Goal: Navigation & Orientation: Find specific page/section

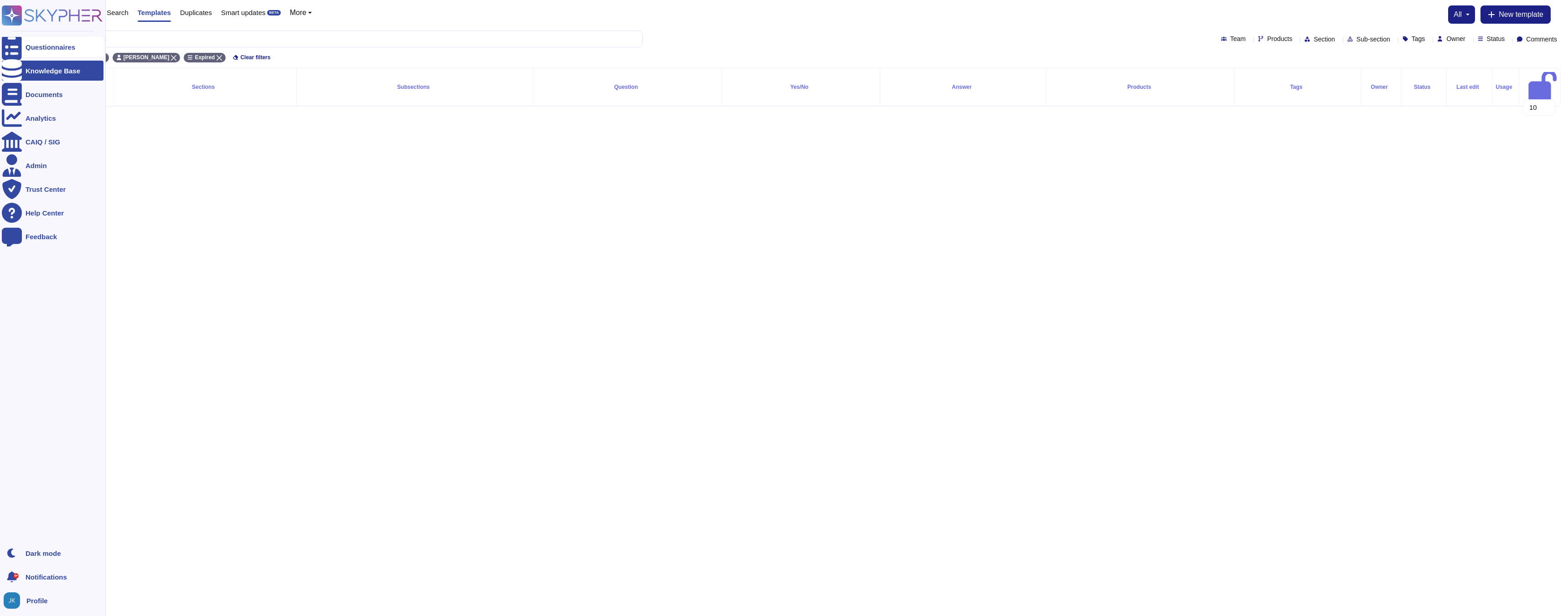
click at [13, 47] on icon at bounding box center [12, 47] width 20 height 27
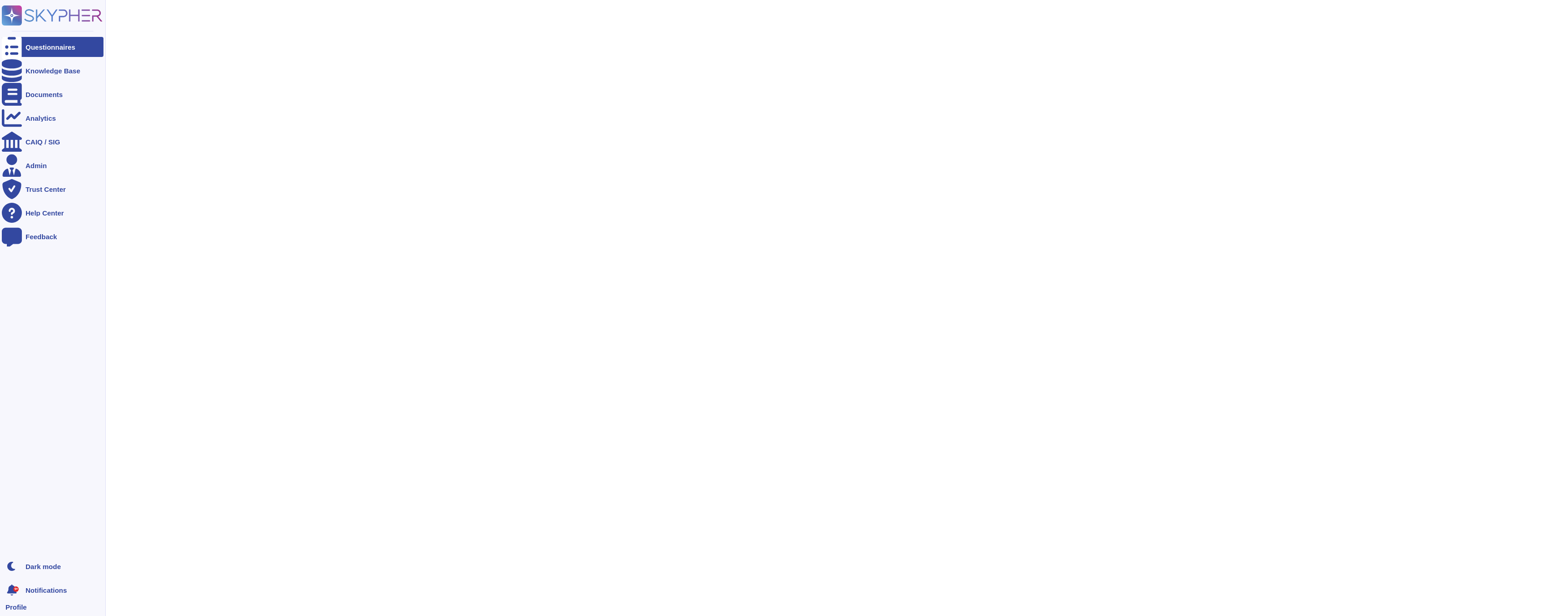
click at [32, 18] on icon at bounding box center [52, 15] width 101 height 20
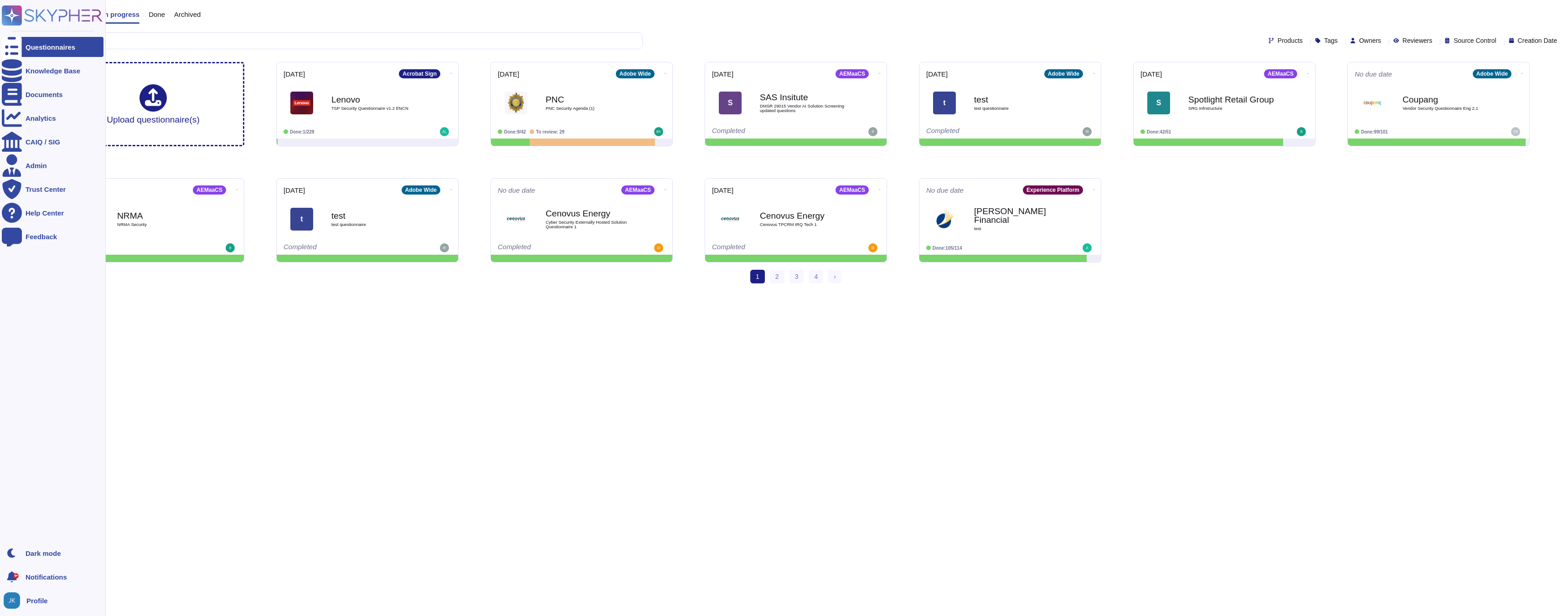
click at [45, 16] on icon at bounding box center [52, 15] width 101 height 20
click at [18, 76] on div at bounding box center [12, 71] width 20 height 20
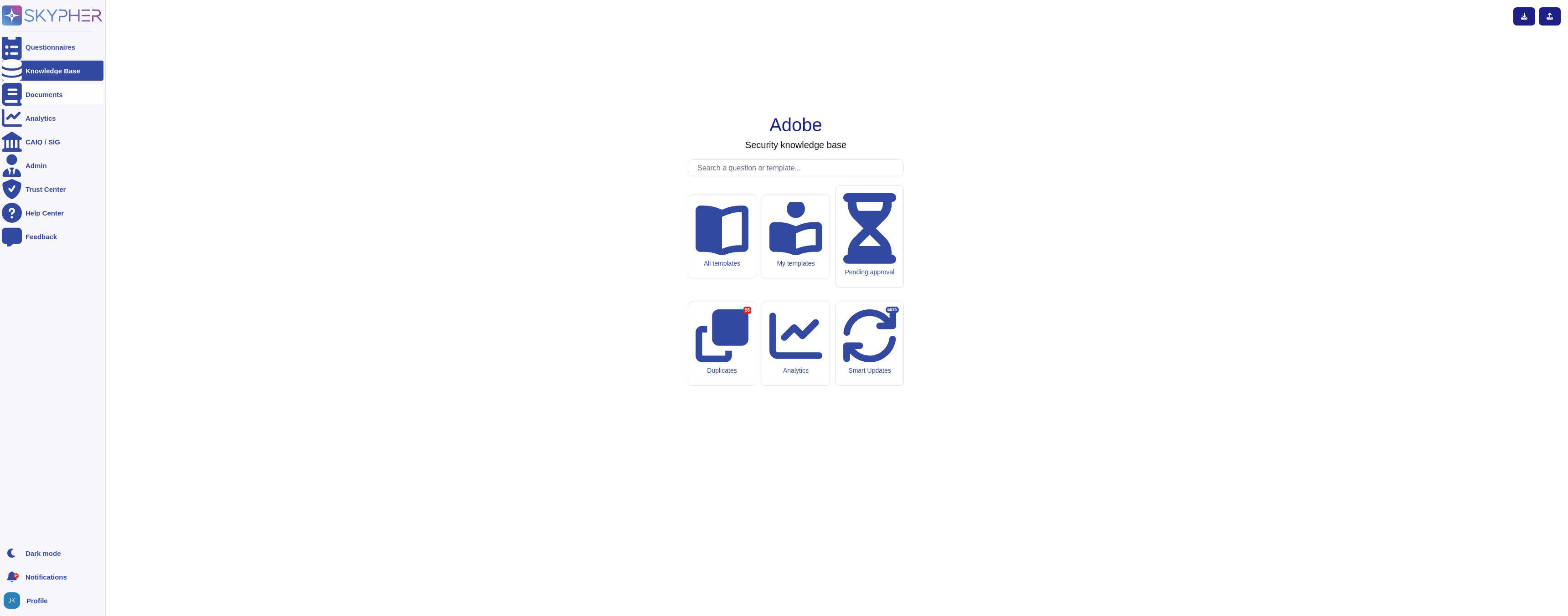
click at [32, 96] on div "Documents" at bounding box center [45, 95] width 38 height 7
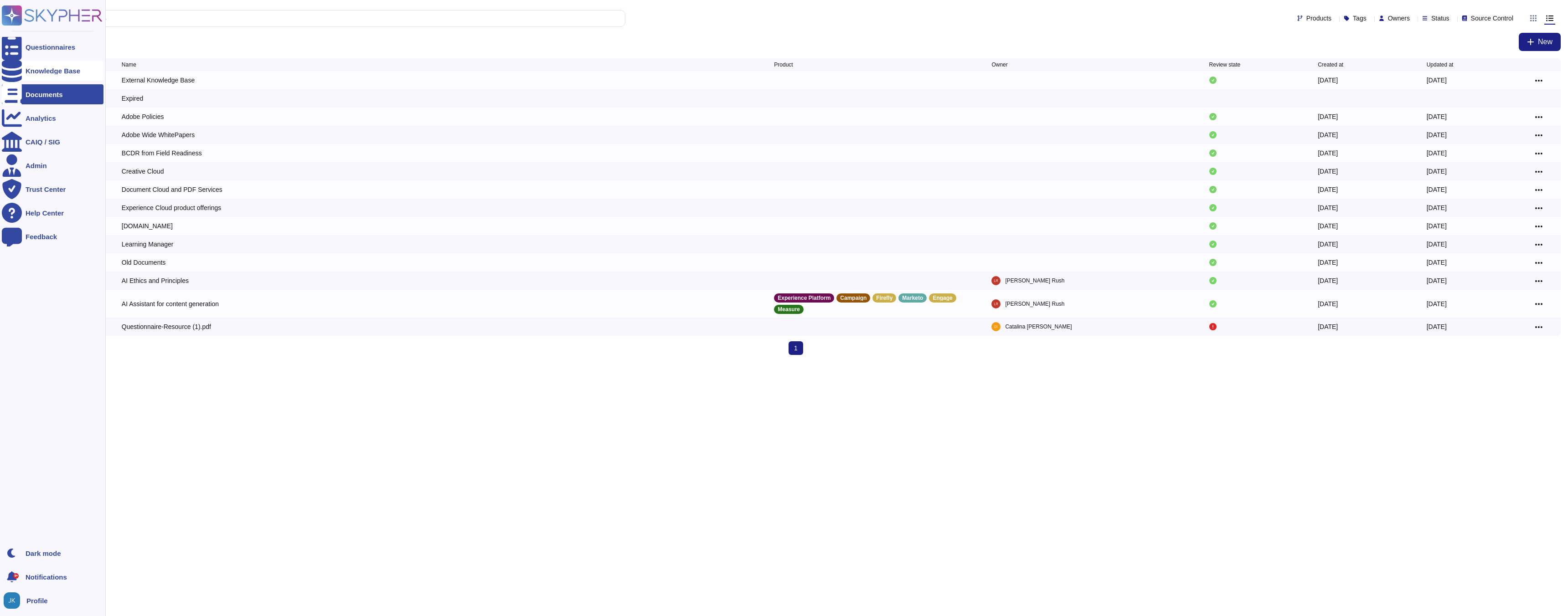
click at [35, 72] on div "Knowledge Base" at bounding box center [53, 71] width 55 height 7
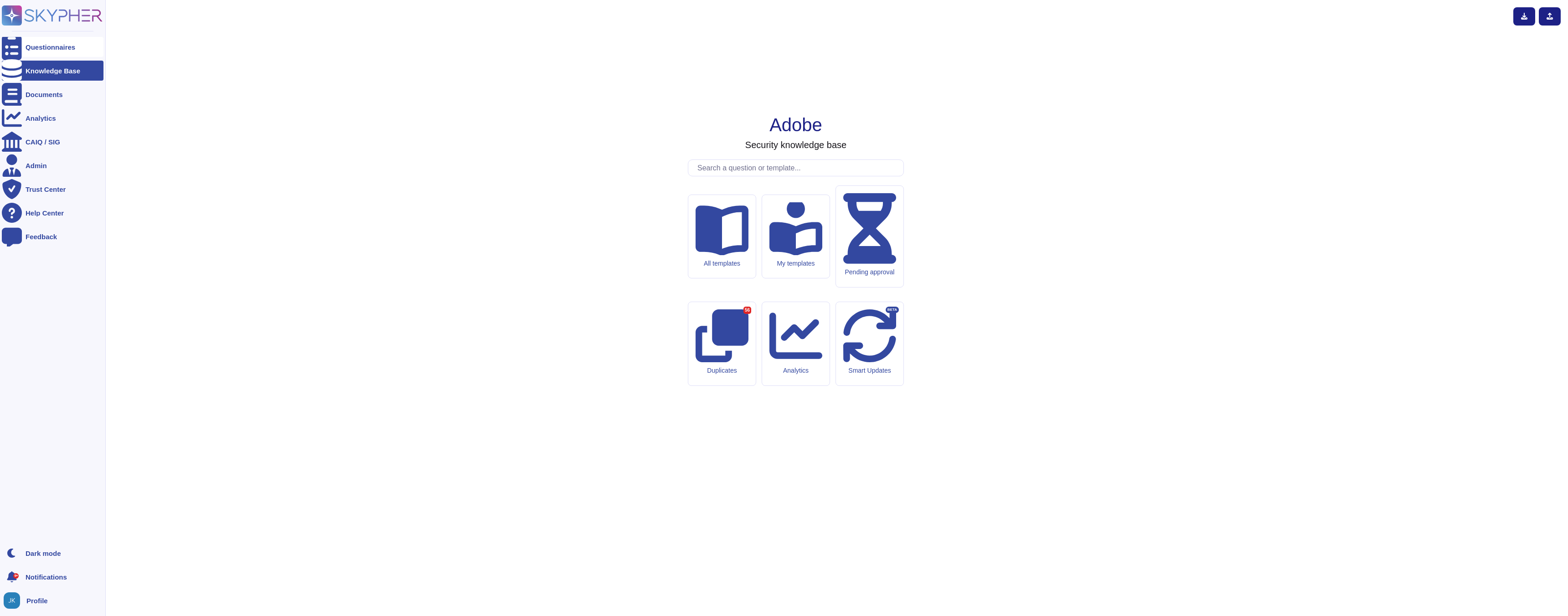
click at [37, 42] on div "Questionnaires" at bounding box center [53, 47] width 102 height 20
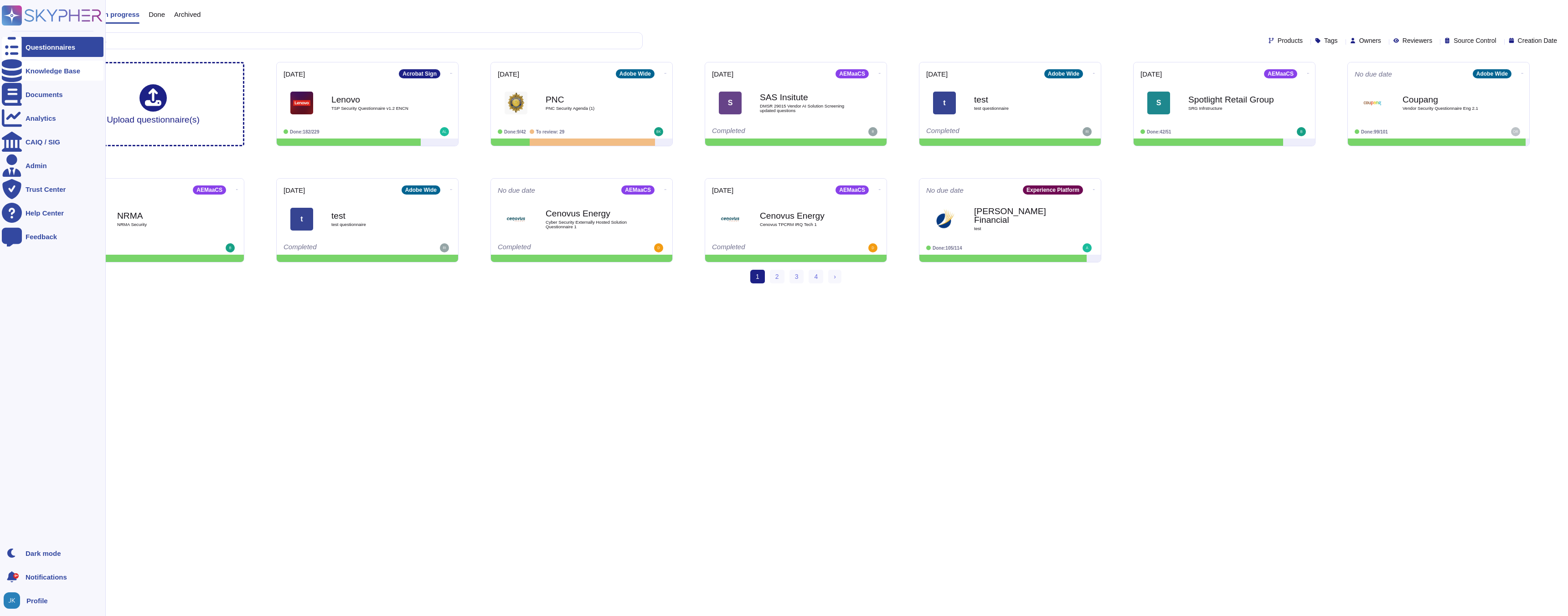
click at [15, 73] on icon at bounding box center [12, 70] width 20 height 22
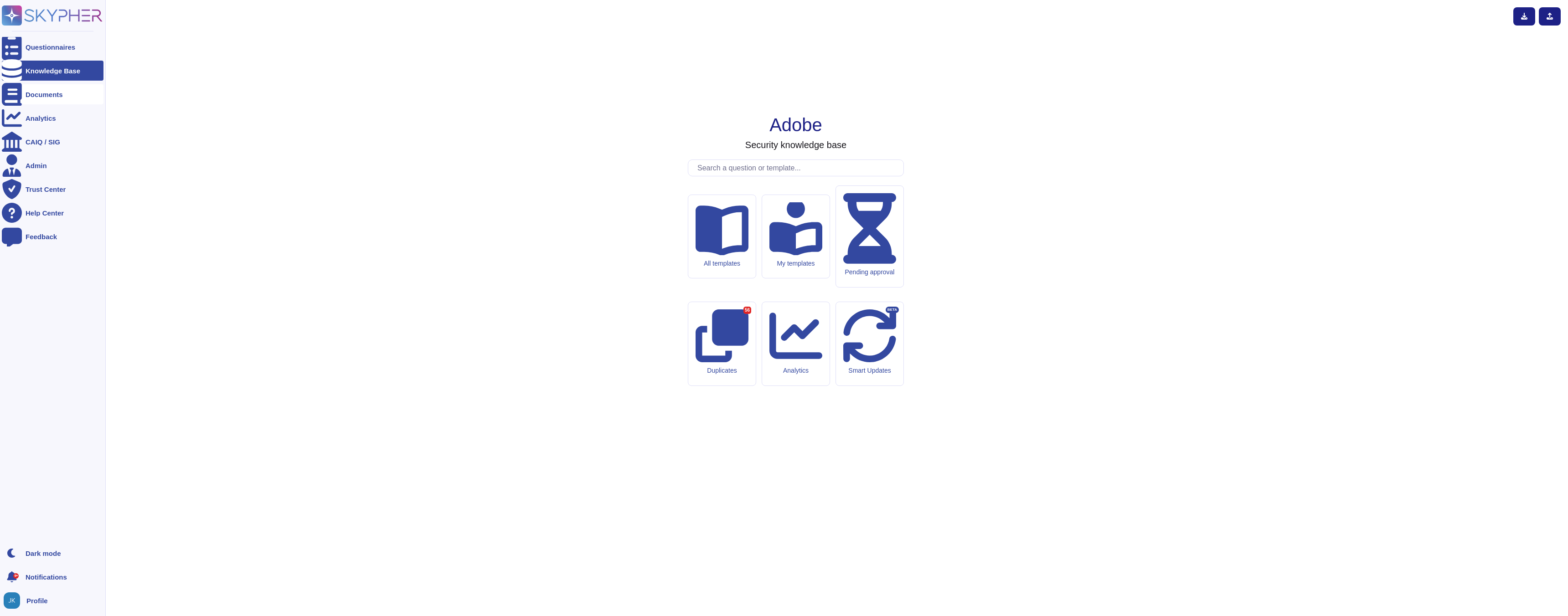
click at [39, 95] on div "Documents" at bounding box center [45, 95] width 38 height 7
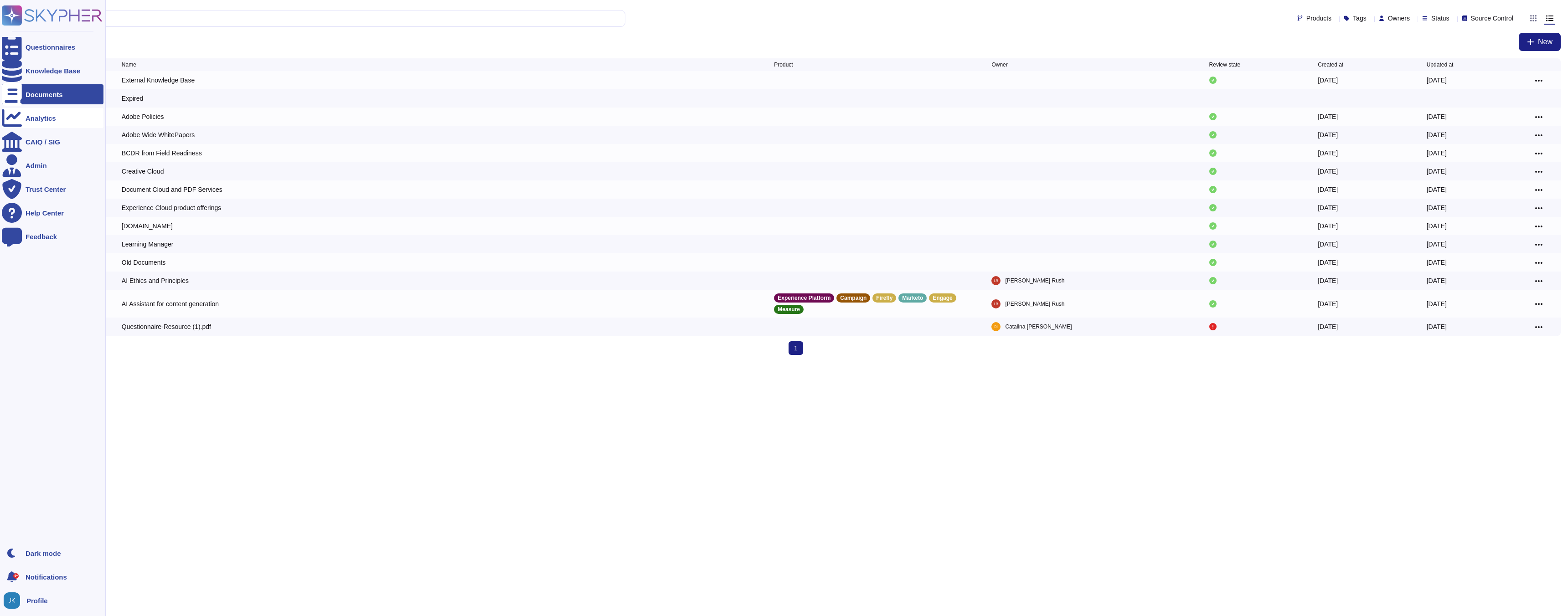
click at [43, 116] on div "Analytics" at bounding box center [41, 118] width 30 height 7
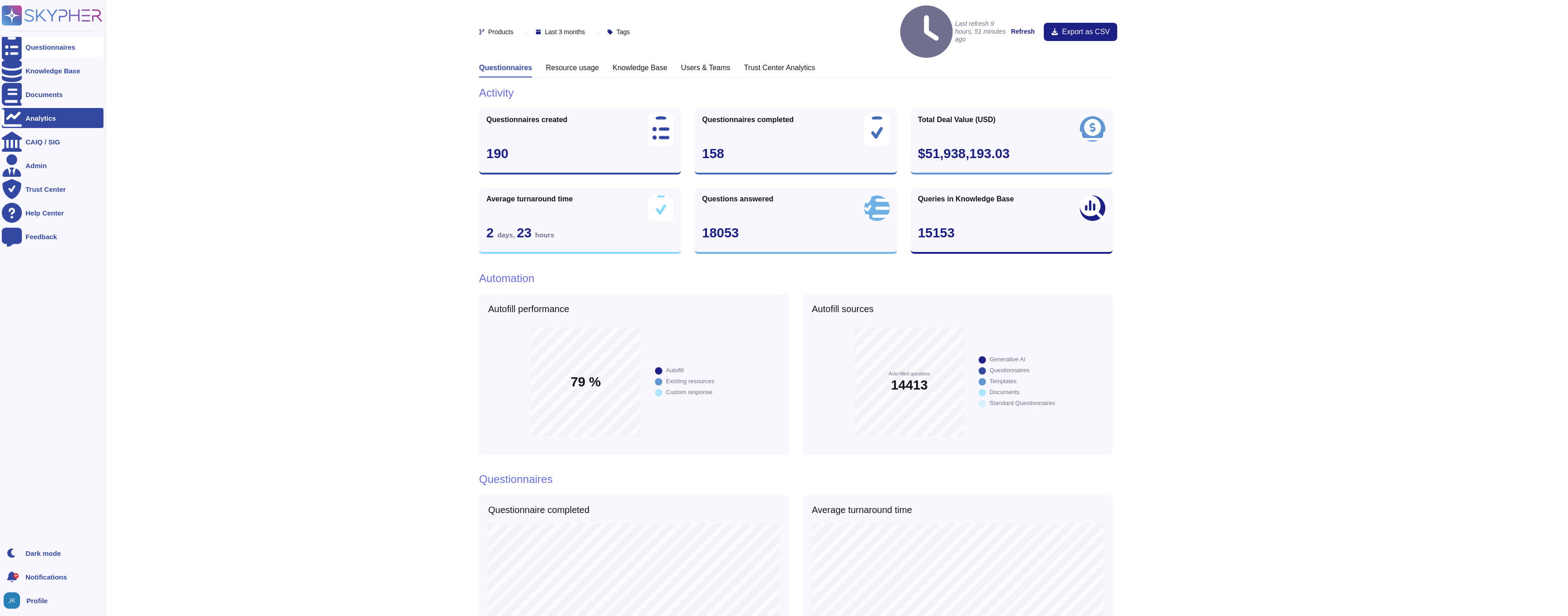
click at [13, 44] on icon at bounding box center [12, 47] width 20 height 27
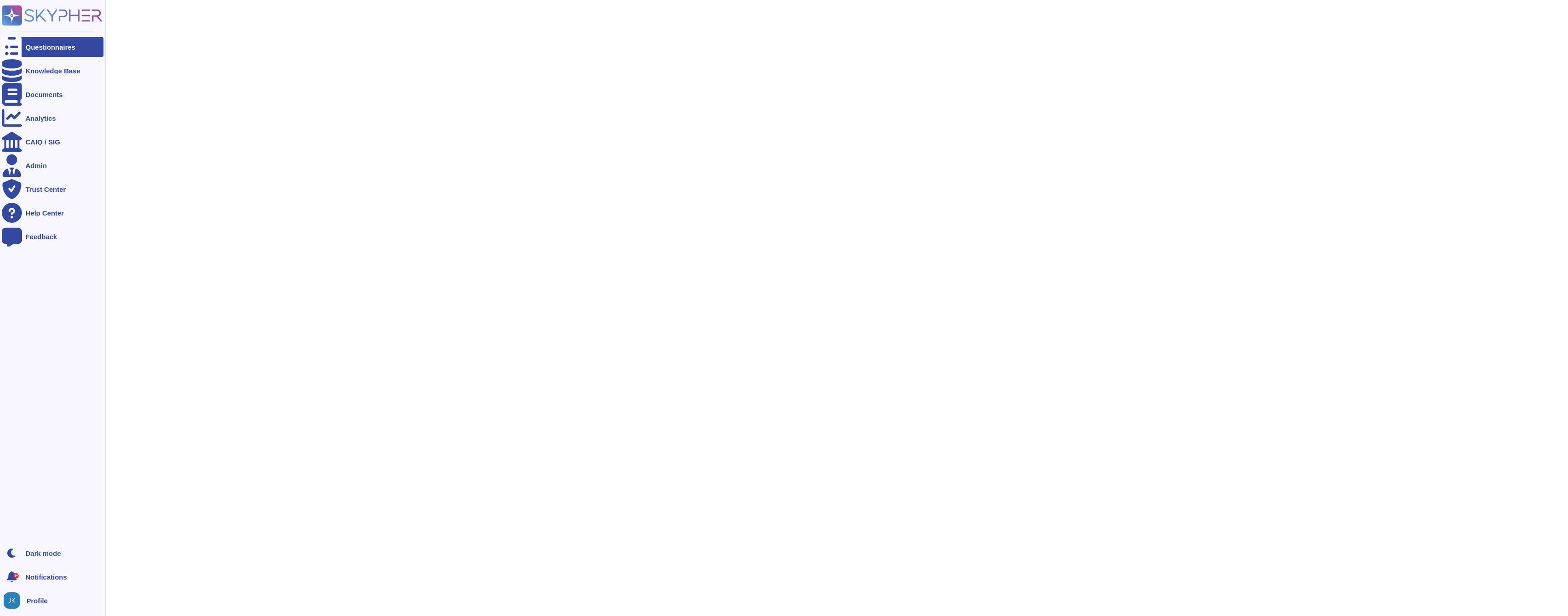
click at [13, 44] on icon at bounding box center [12, 47] width 20 height 27
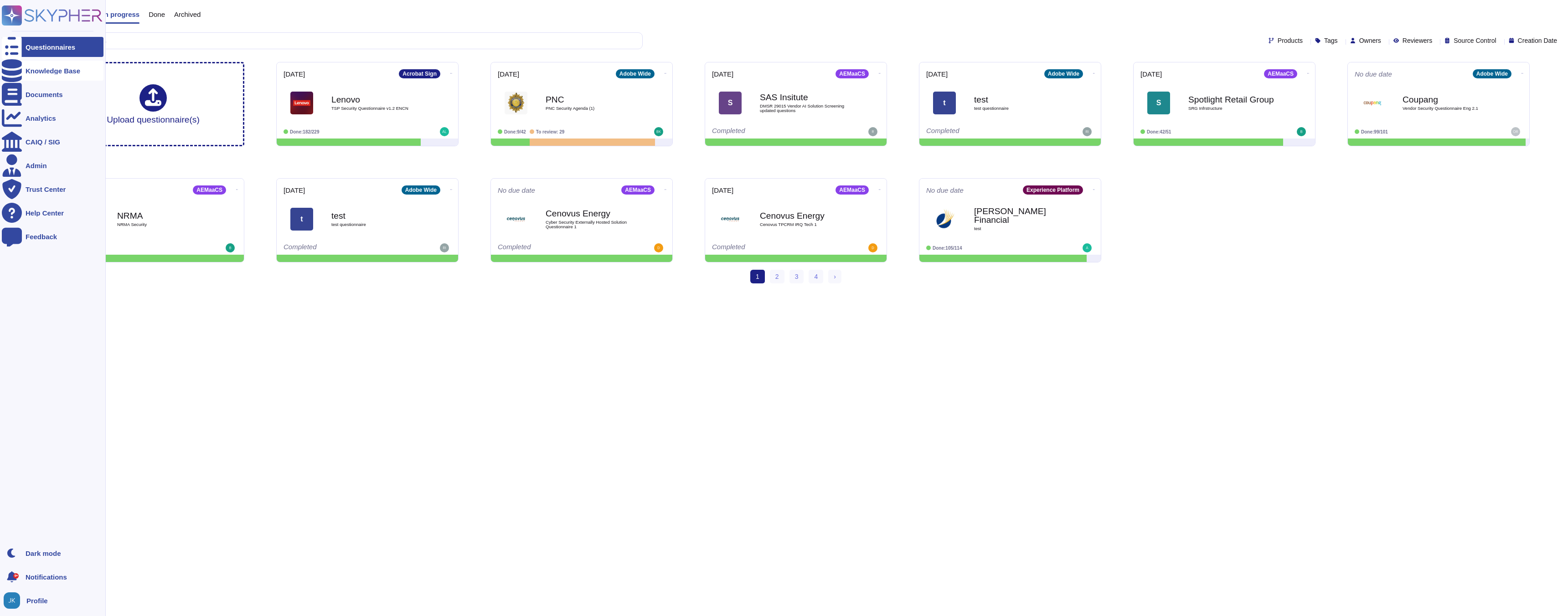
click at [23, 71] on div "Knowledge Base" at bounding box center [53, 71] width 102 height 20
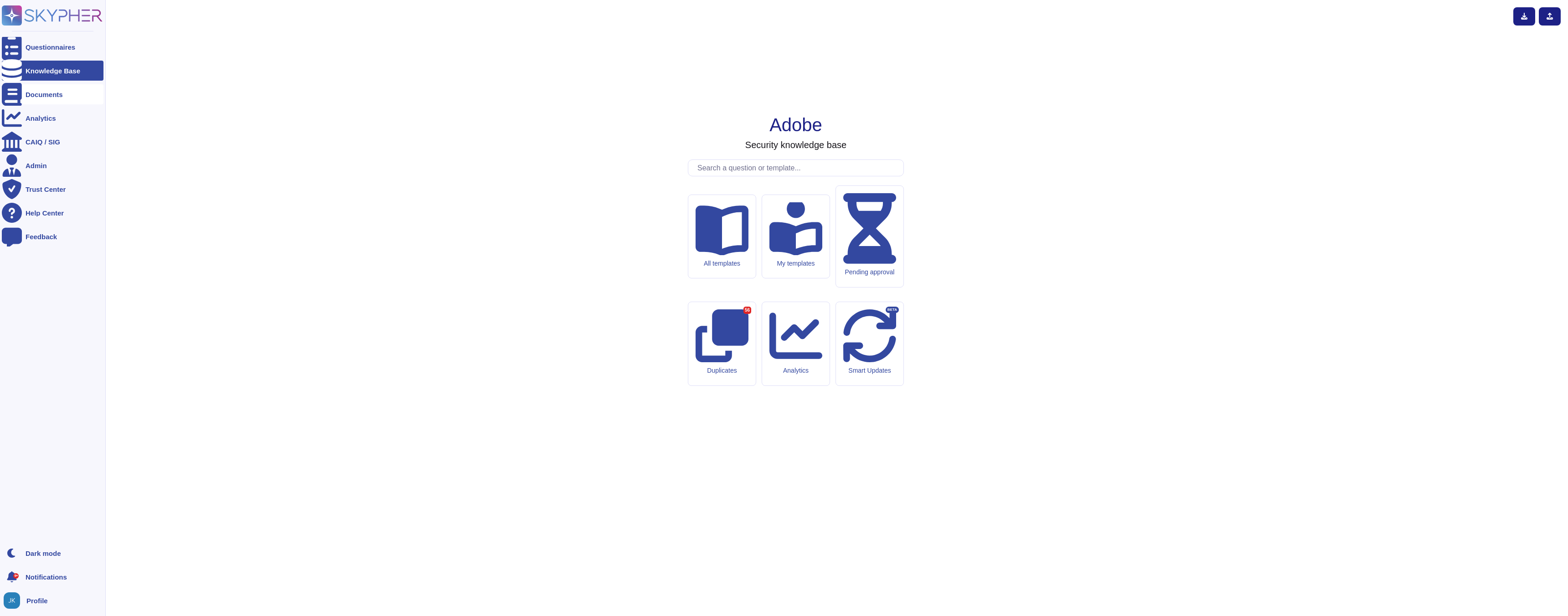
click at [30, 95] on div "Documents" at bounding box center [45, 95] width 38 height 7
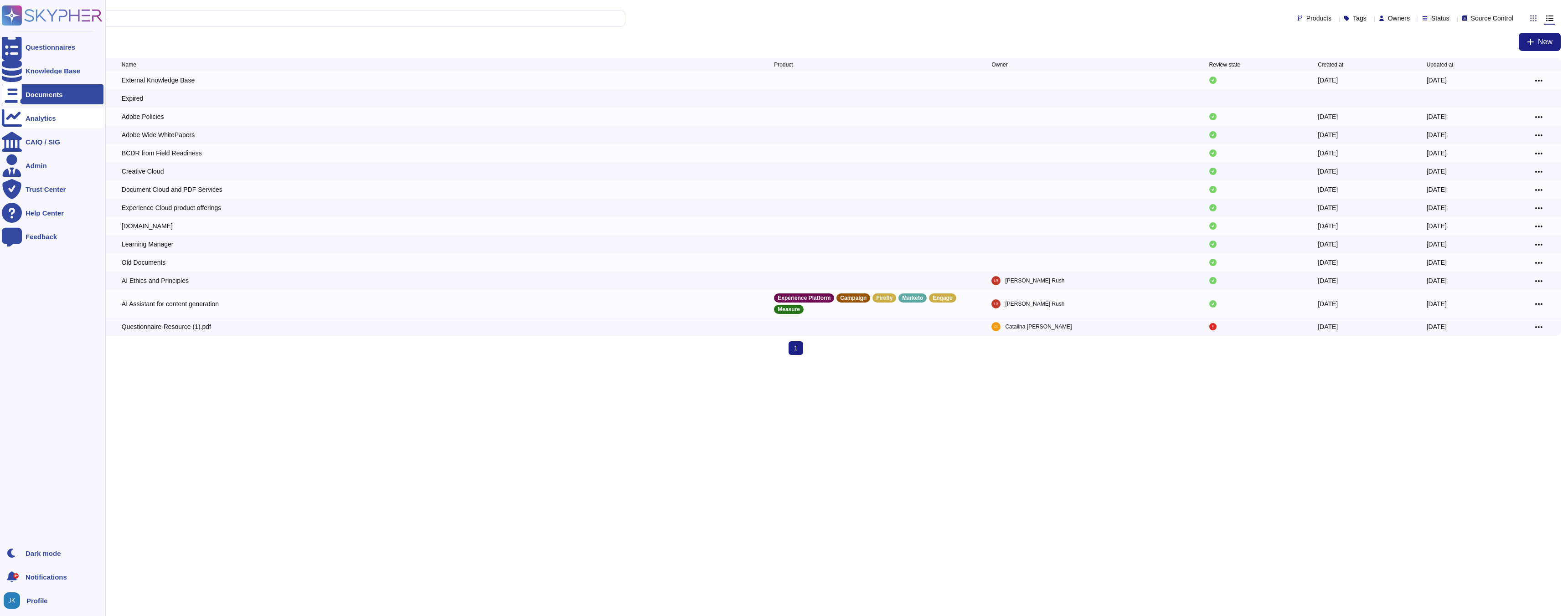
click at [39, 118] on div "Analytics" at bounding box center [41, 118] width 30 height 7
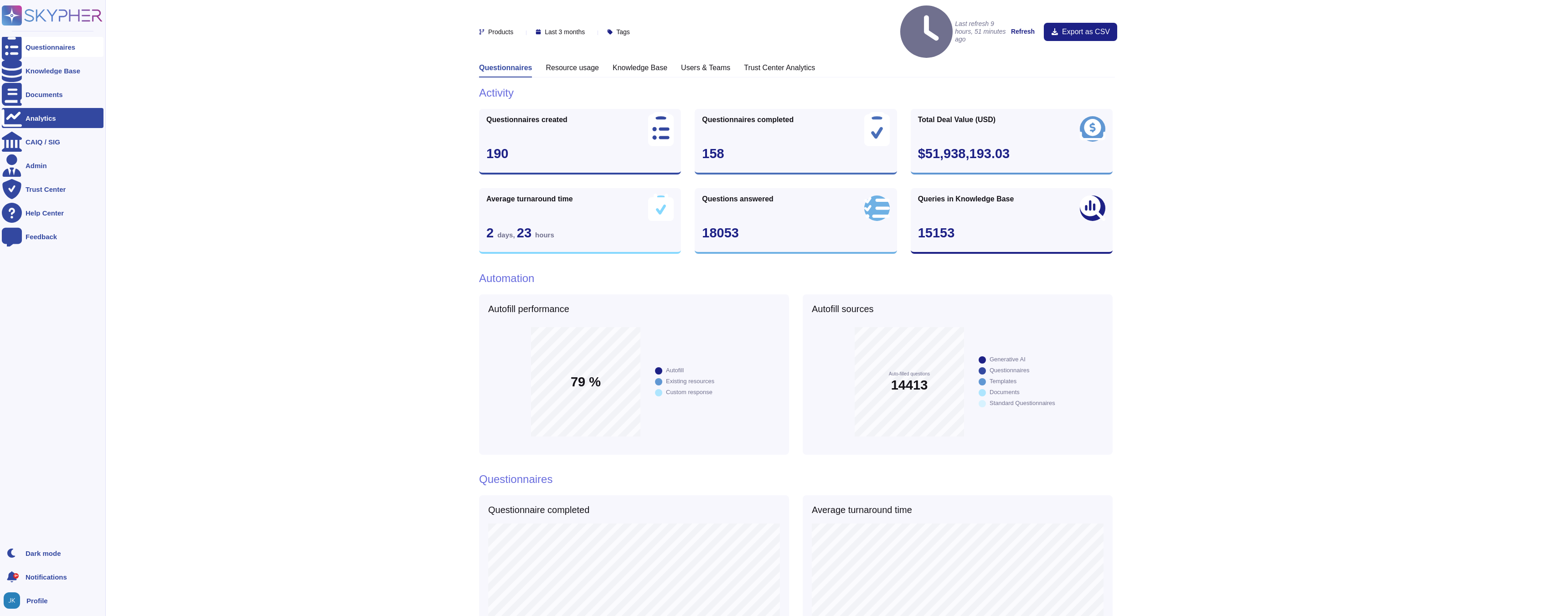
click at [14, 46] on icon at bounding box center [12, 47] width 20 height 27
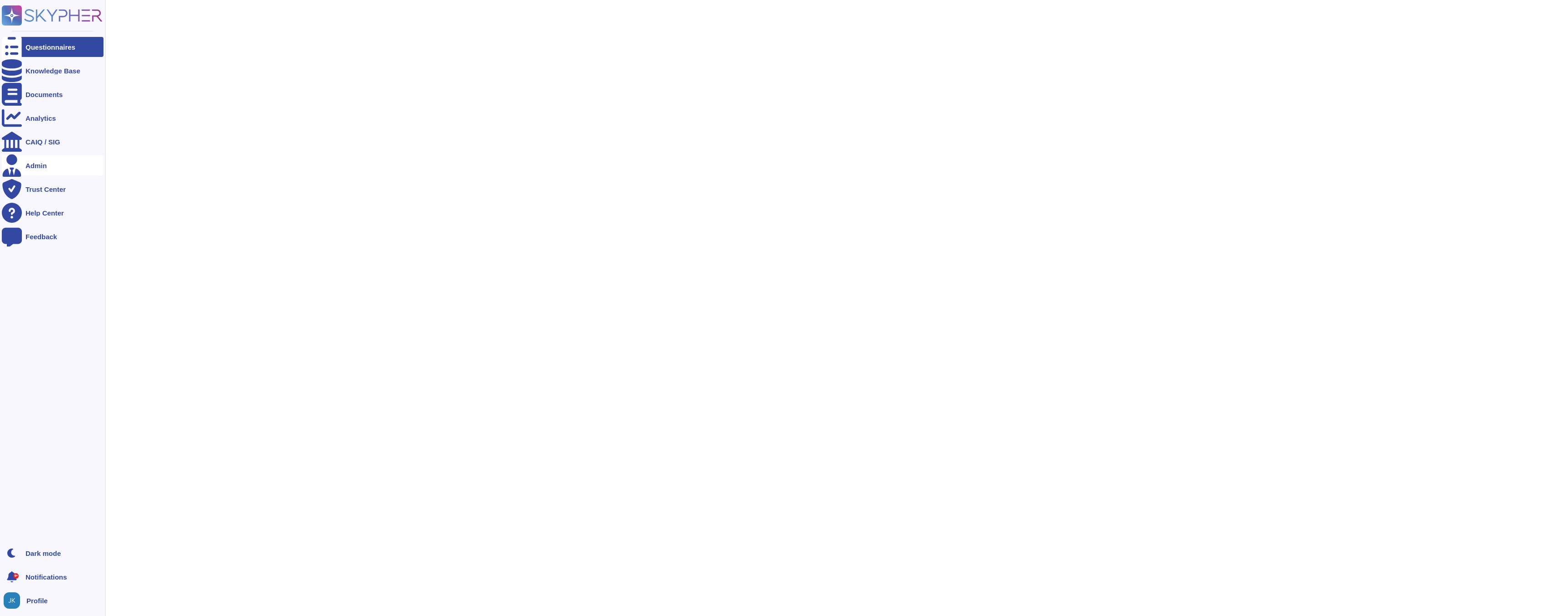
click at [34, 169] on div "Admin" at bounding box center [53, 166] width 102 height 20
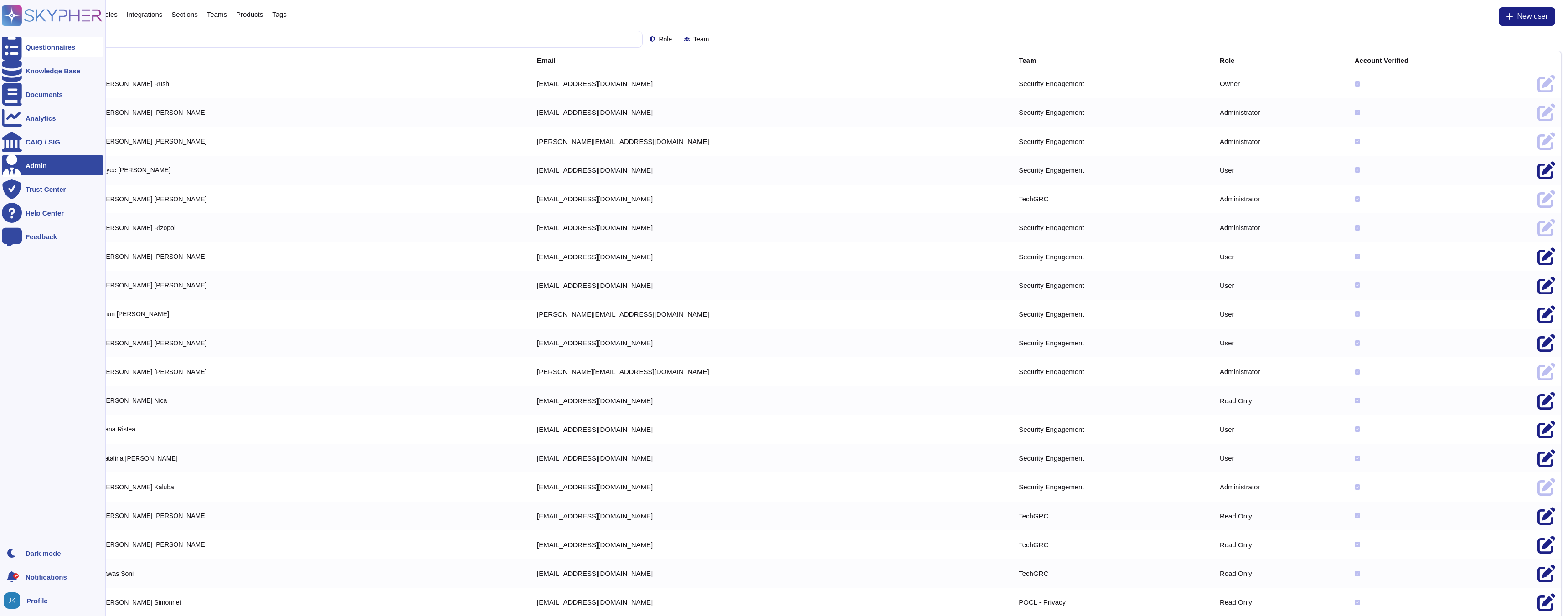
click at [44, 45] on div "Questionnaires" at bounding box center [50, 47] width 49 height 7
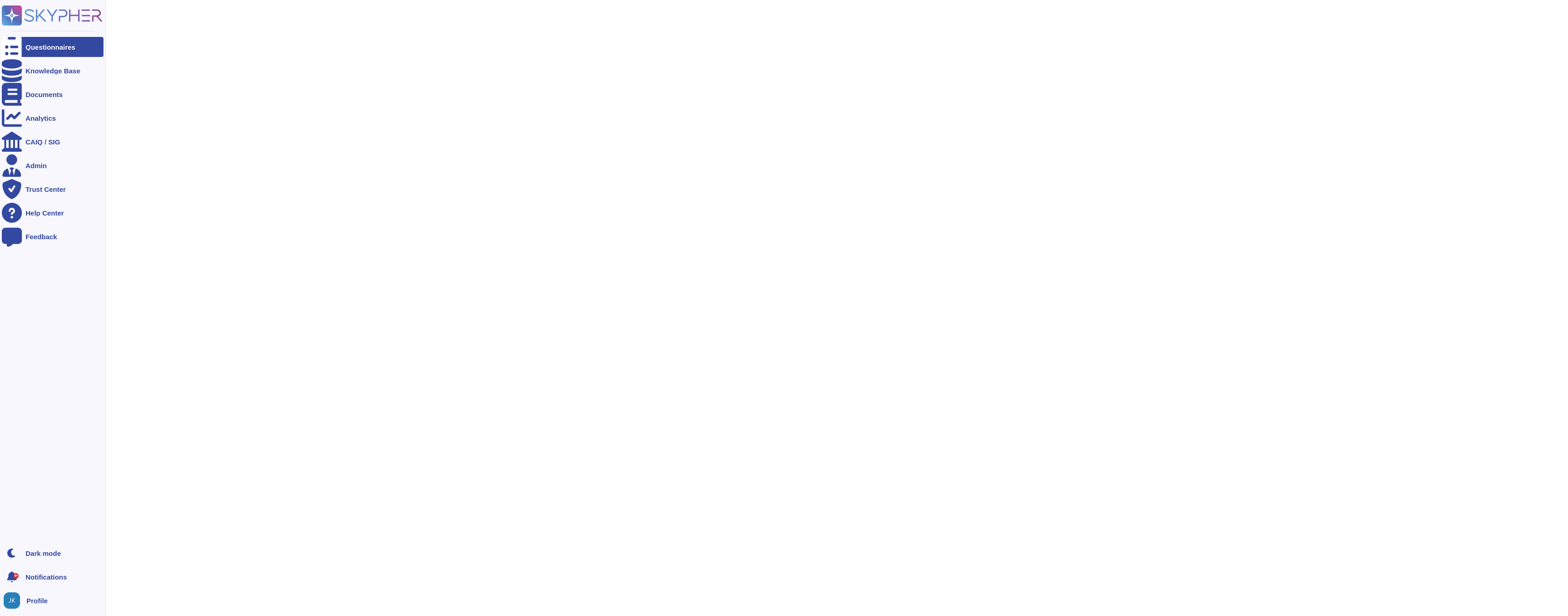
click at [49, 16] on icon at bounding box center [52, 15] width 101 height 20
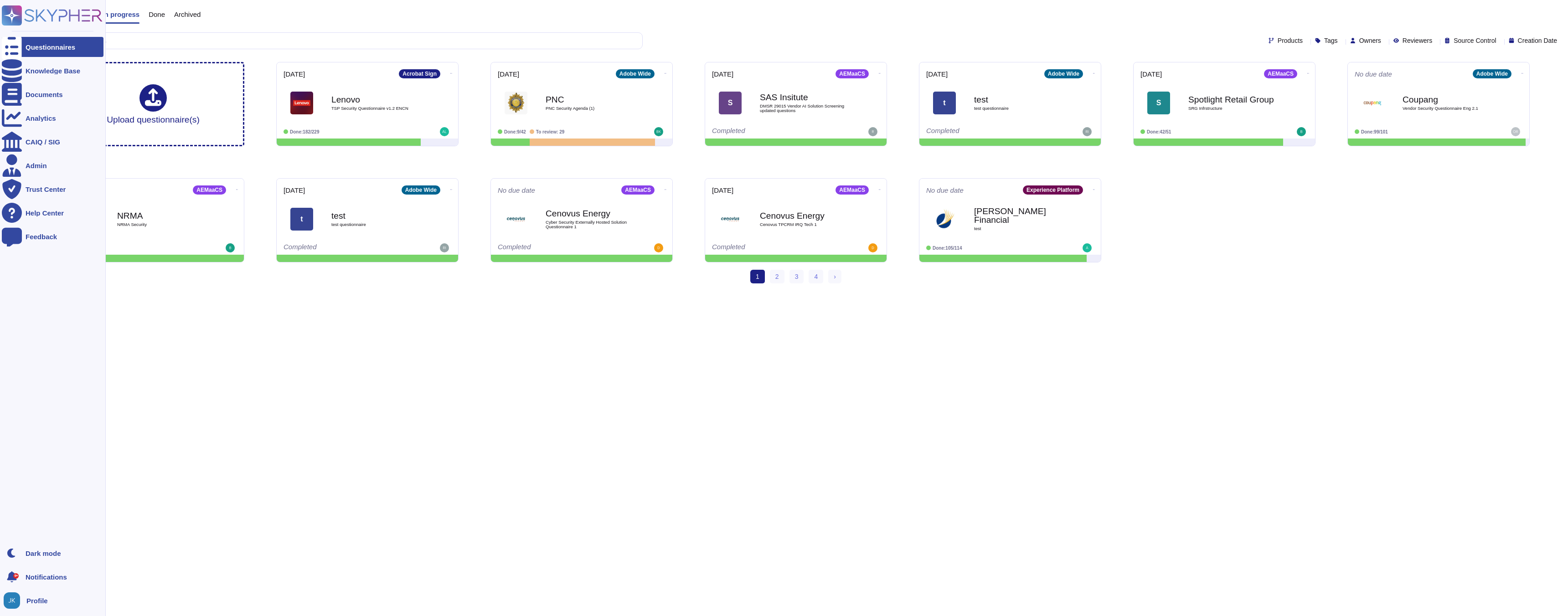
click at [49, 16] on icon at bounding box center [52, 15] width 101 height 20
click at [42, 70] on div "Knowledge Base" at bounding box center [53, 71] width 55 height 7
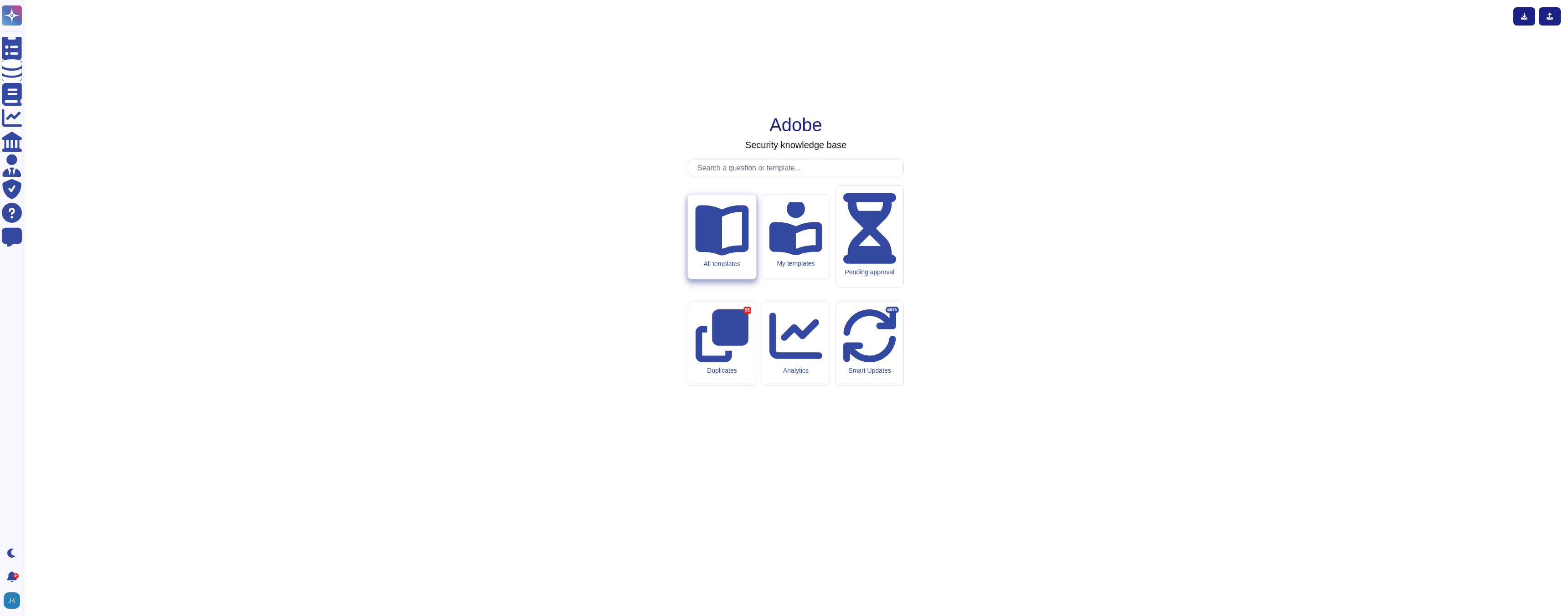
click at [718, 268] on div "All templates" at bounding box center [722, 263] width 54 height 8
